Goal: Transaction & Acquisition: Purchase product/service

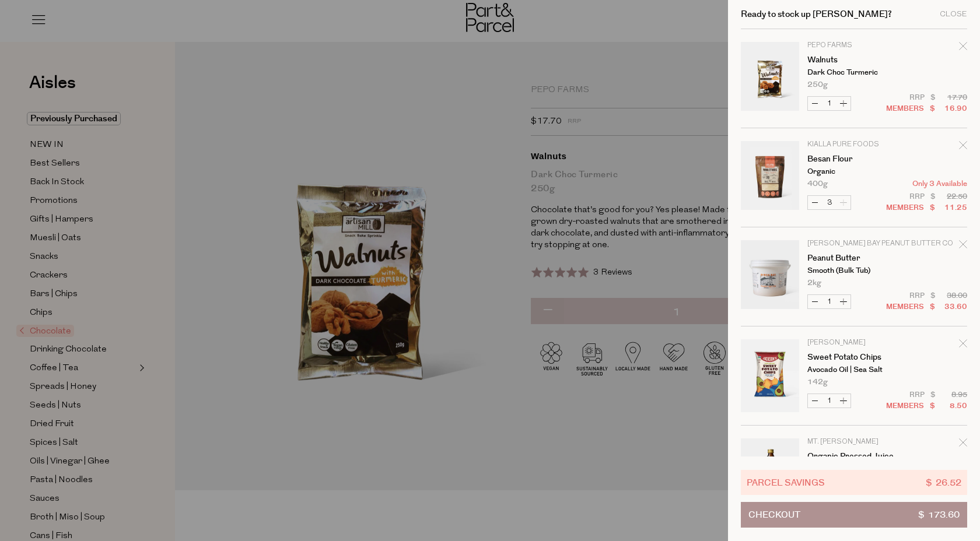
scroll to position [1, 0]
click at [391, 68] on div at bounding box center [490, 270] width 980 height 541
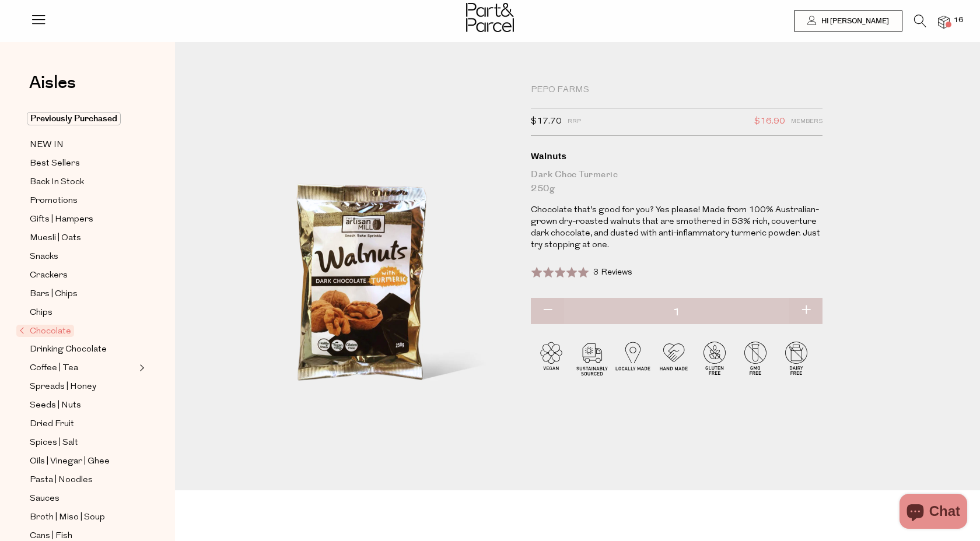
click at [915, 23] on icon at bounding box center [920, 21] width 12 height 13
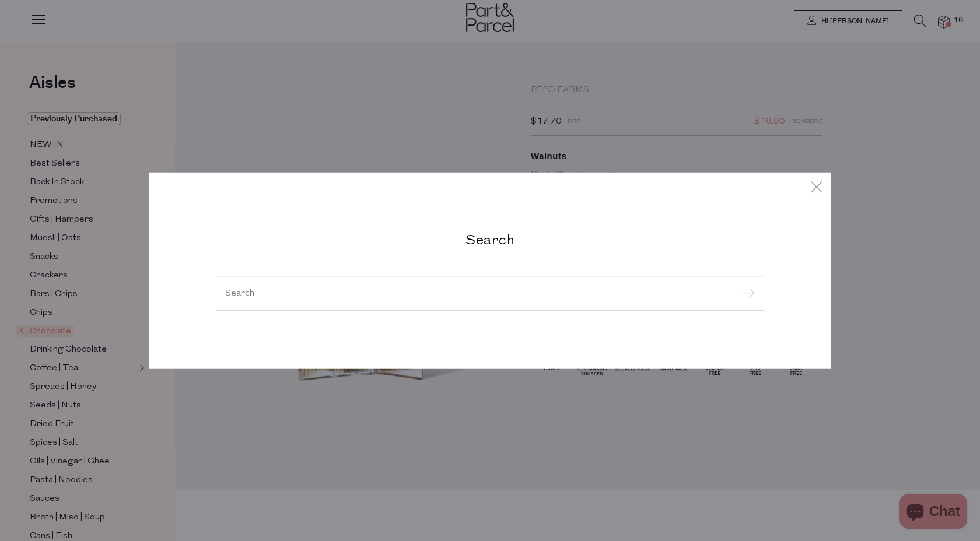
click at [329, 292] on input "search" at bounding box center [489, 293] width 529 height 9
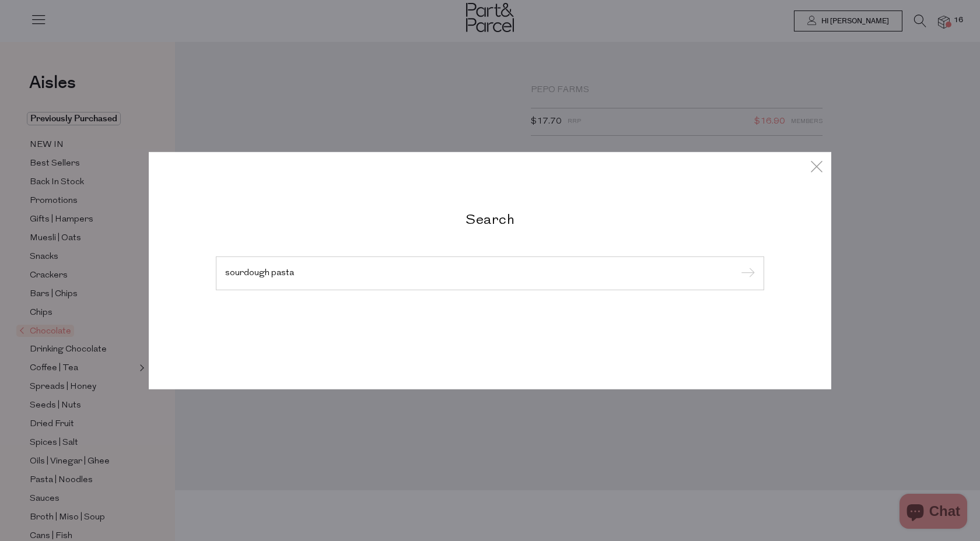
type input "sourdough pasta"
click at [737, 265] on input "submit" at bounding box center [745, 273] width 17 height 17
